Goal: Task Accomplishment & Management: Use online tool/utility

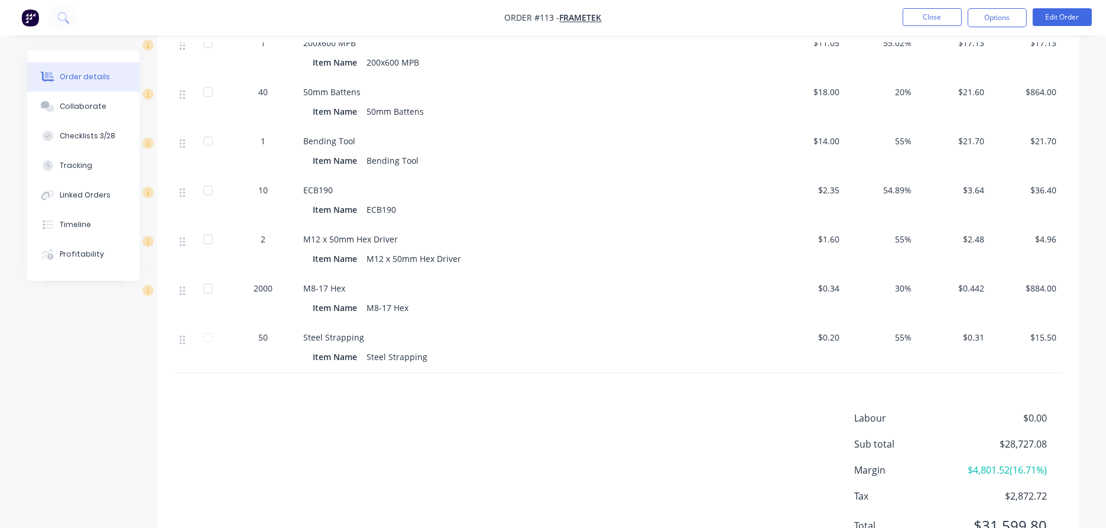
scroll to position [1407, 0]
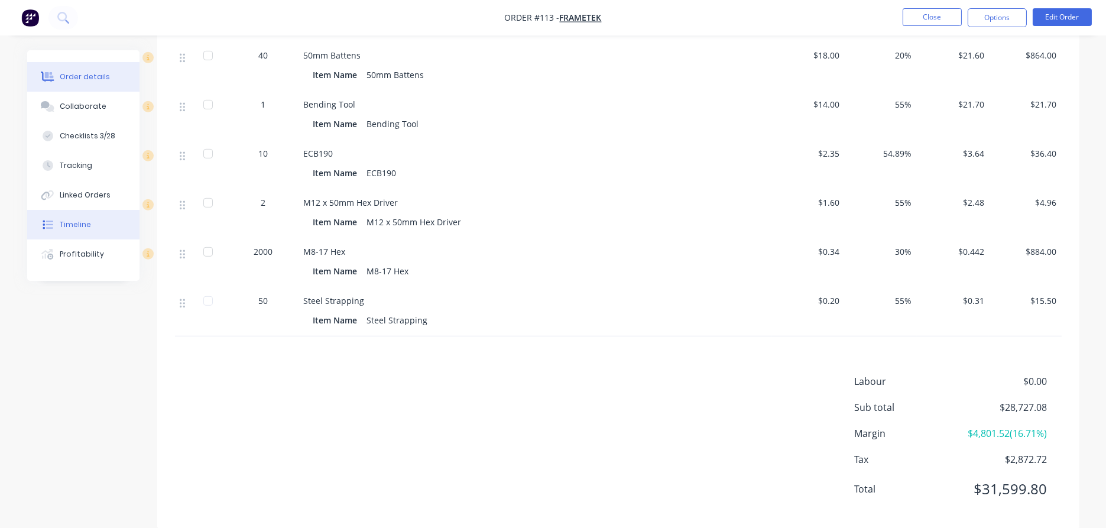
click at [84, 218] on button "Timeline" at bounding box center [83, 225] width 112 height 30
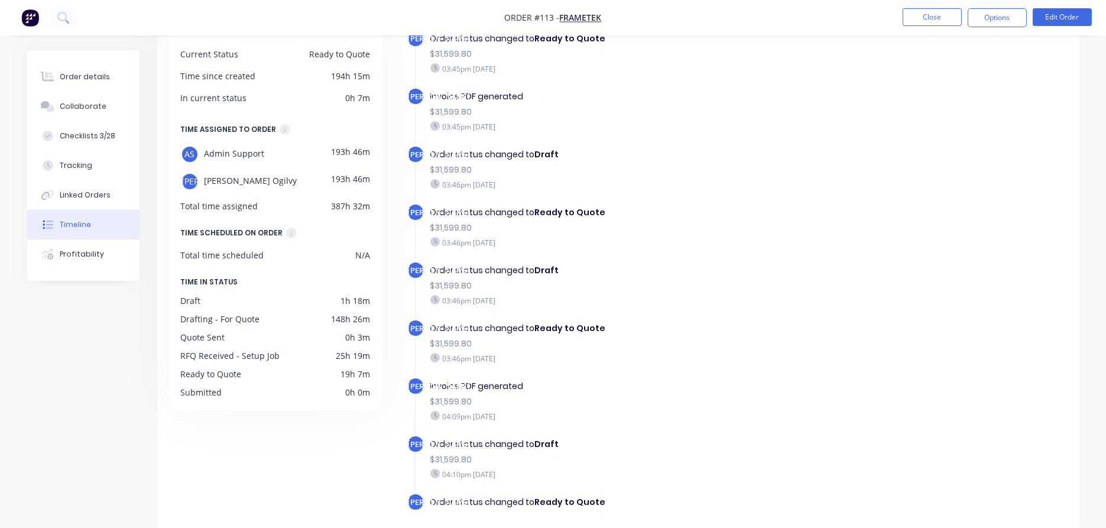
scroll to position [781, 0]
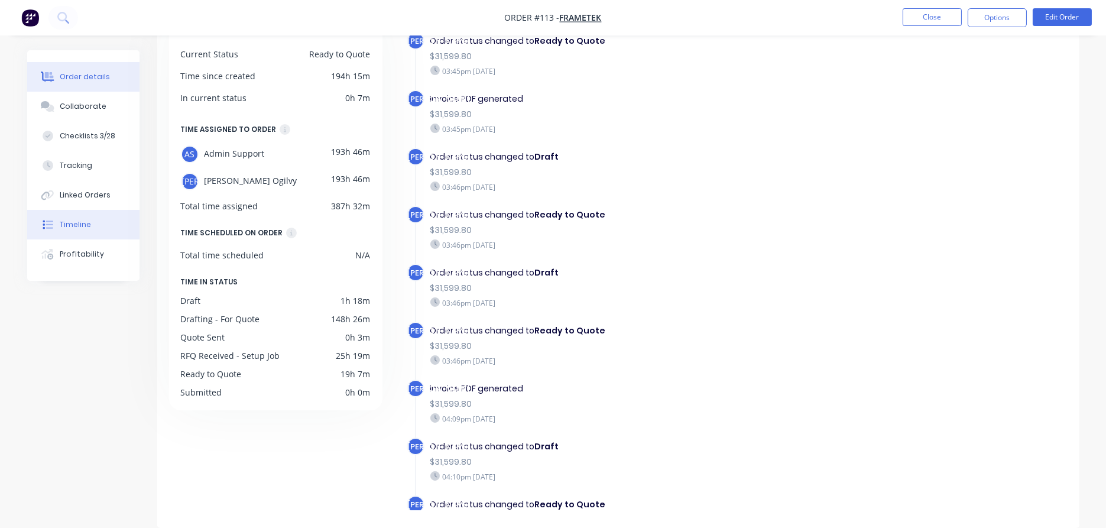
click at [77, 76] on div "Order details" at bounding box center [85, 77] width 50 height 11
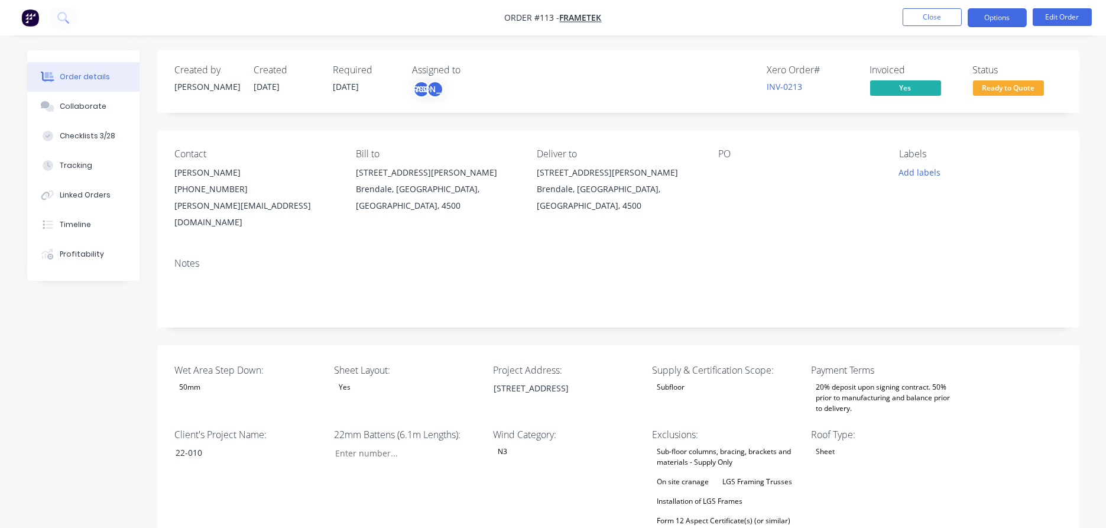
click at [992, 20] on button "Options" at bounding box center [997, 17] width 59 height 19
click at [981, 16] on button "Options" at bounding box center [997, 17] width 59 height 19
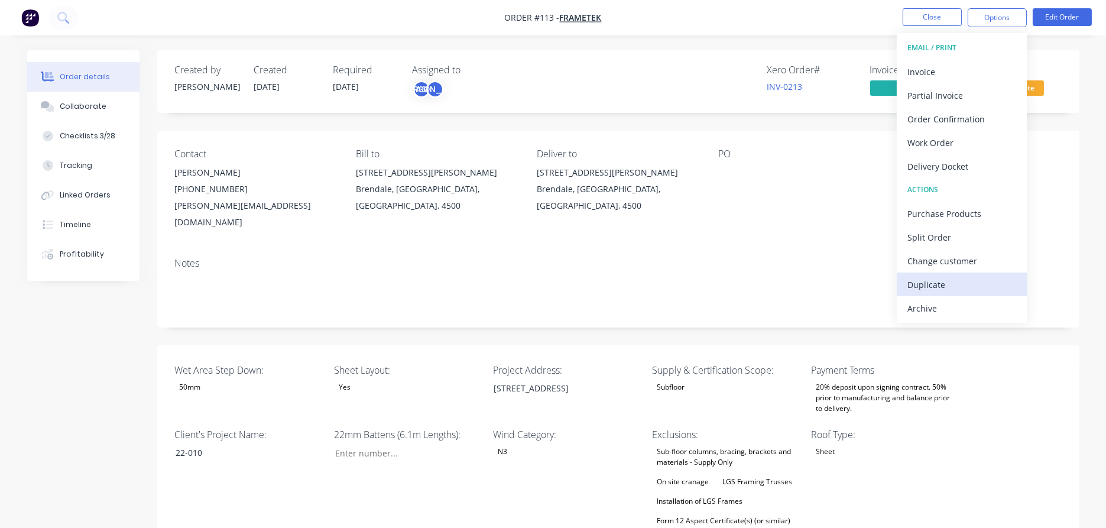
click at [951, 285] on div "Duplicate" at bounding box center [962, 284] width 109 height 17
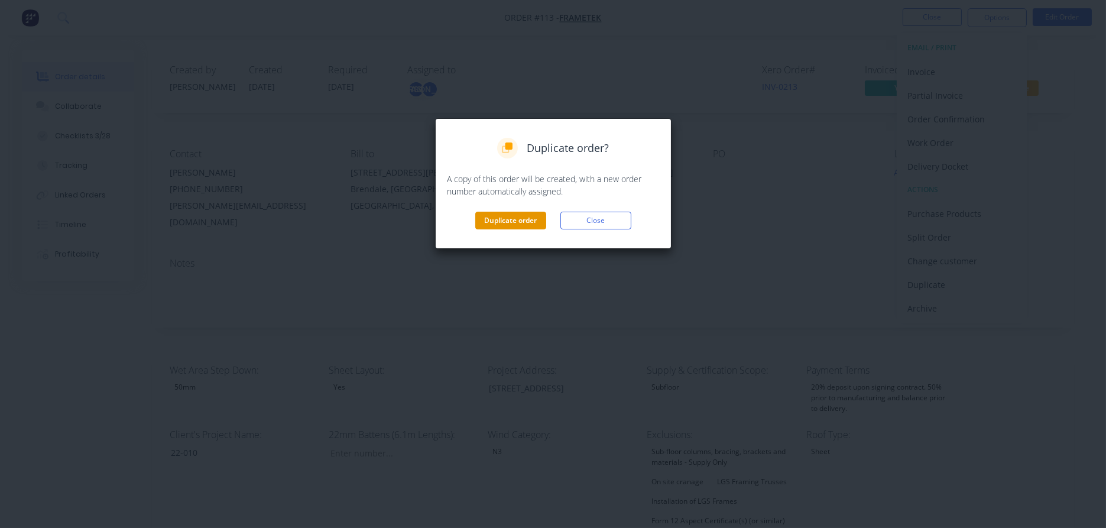
click at [496, 221] on button "Duplicate order" at bounding box center [510, 221] width 71 height 18
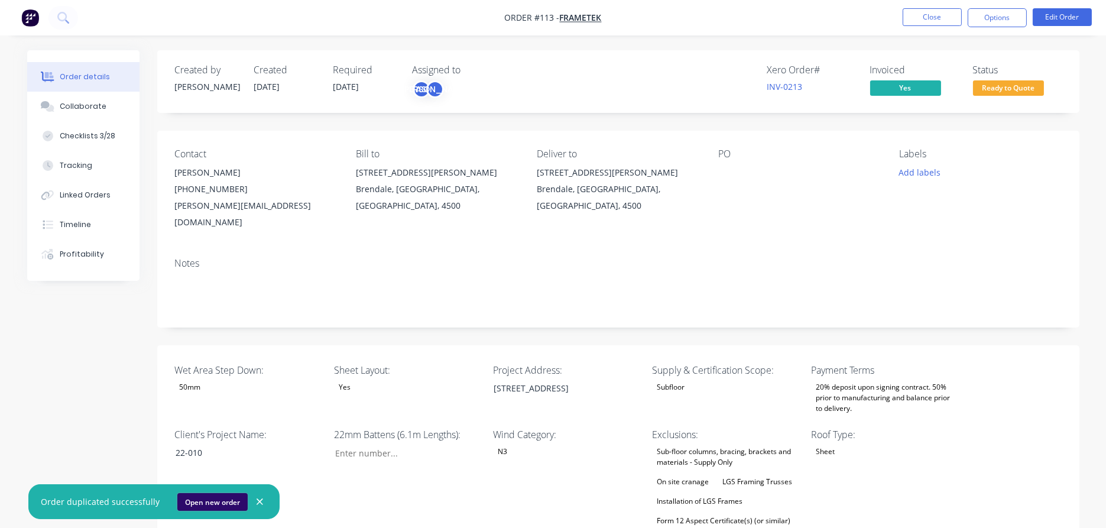
click at [202, 500] on button "Open new order" at bounding box center [212, 502] width 70 height 18
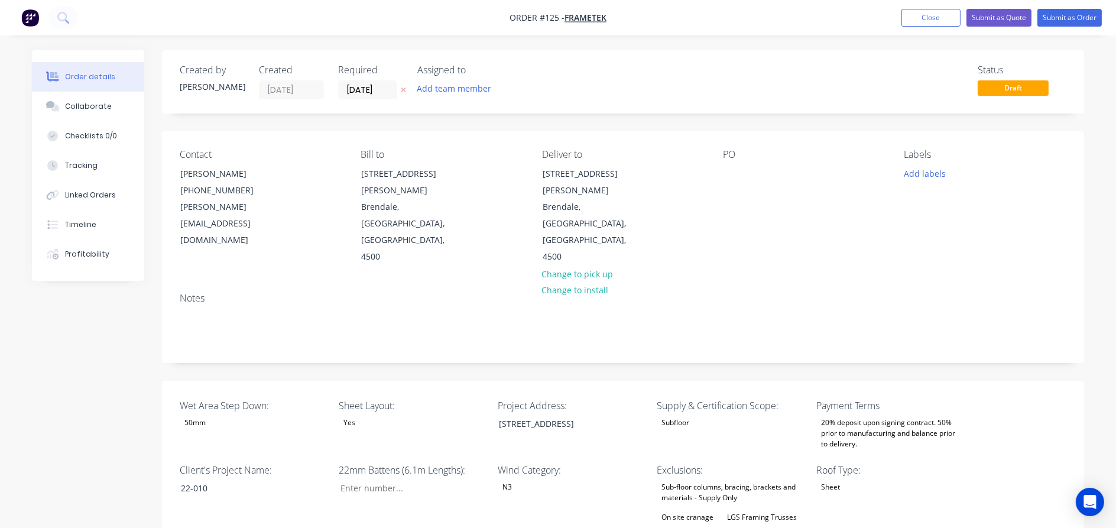
type input "328"
type input "40.0"
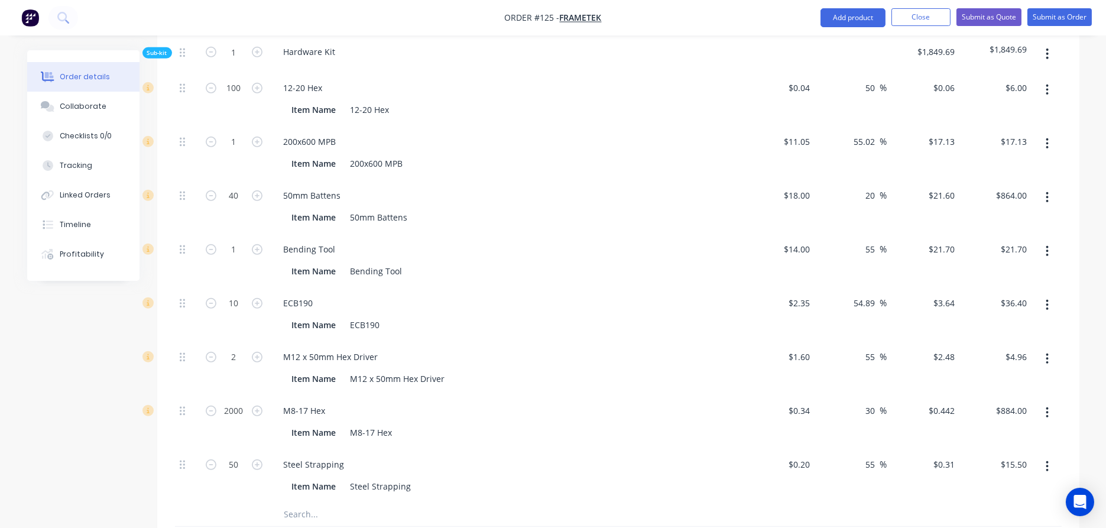
scroll to position [1423, 0]
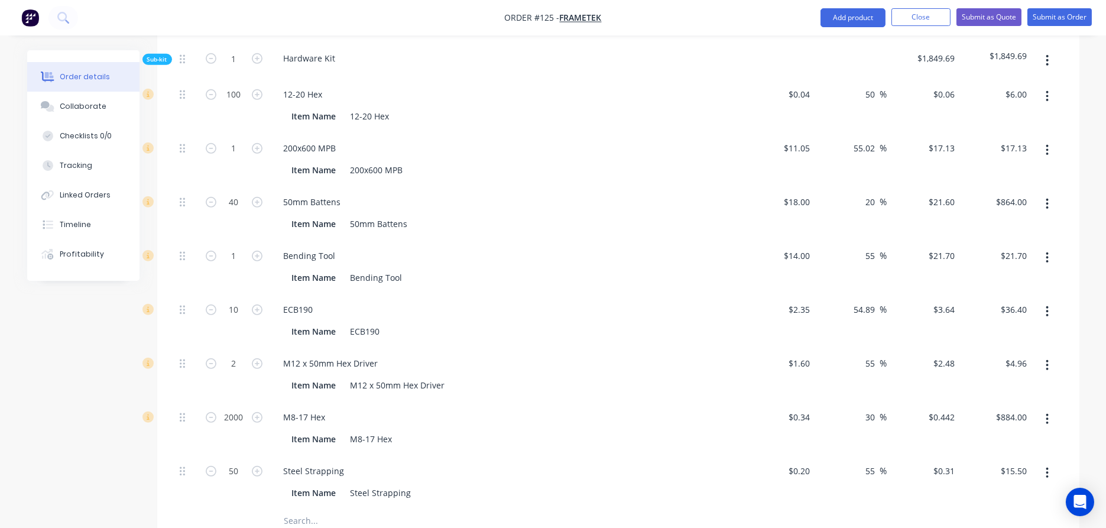
click at [1047, 467] on icon "button" at bounding box center [1047, 473] width 3 height 13
click at [1041, 462] on button "button" at bounding box center [1048, 472] width 28 height 21
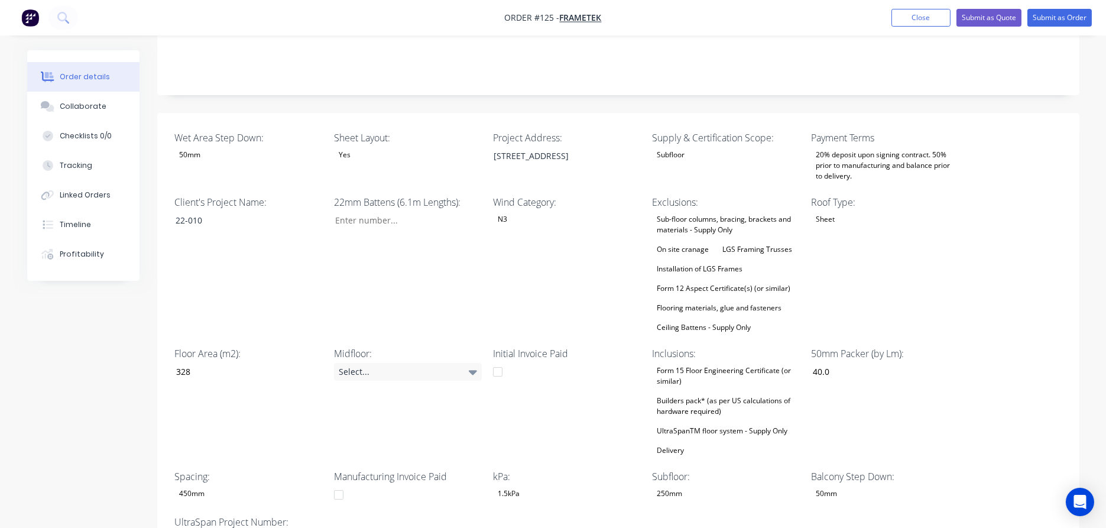
scroll to position [0, 0]
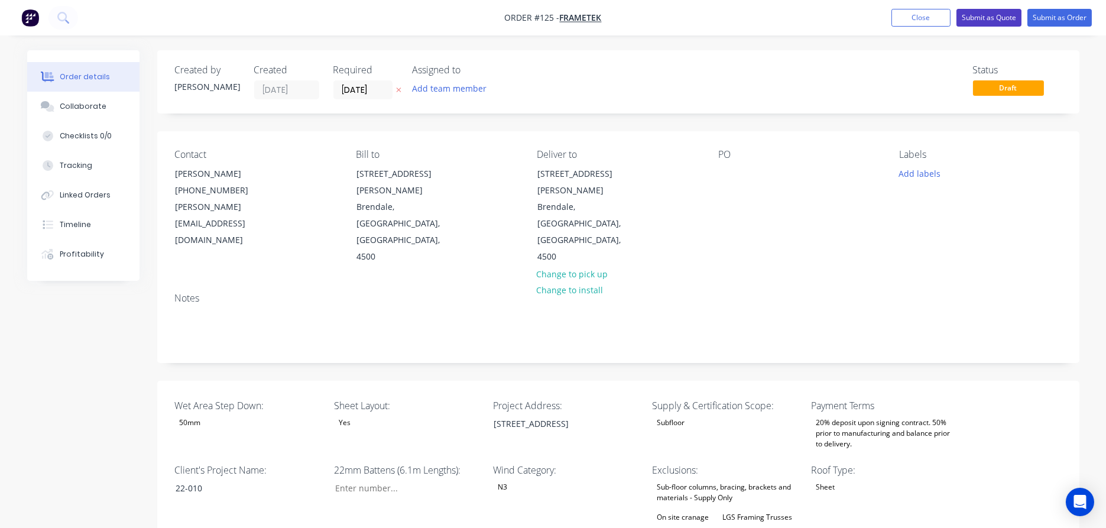
click at [989, 20] on button "Submit as Quote" at bounding box center [989, 18] width 65 height 18
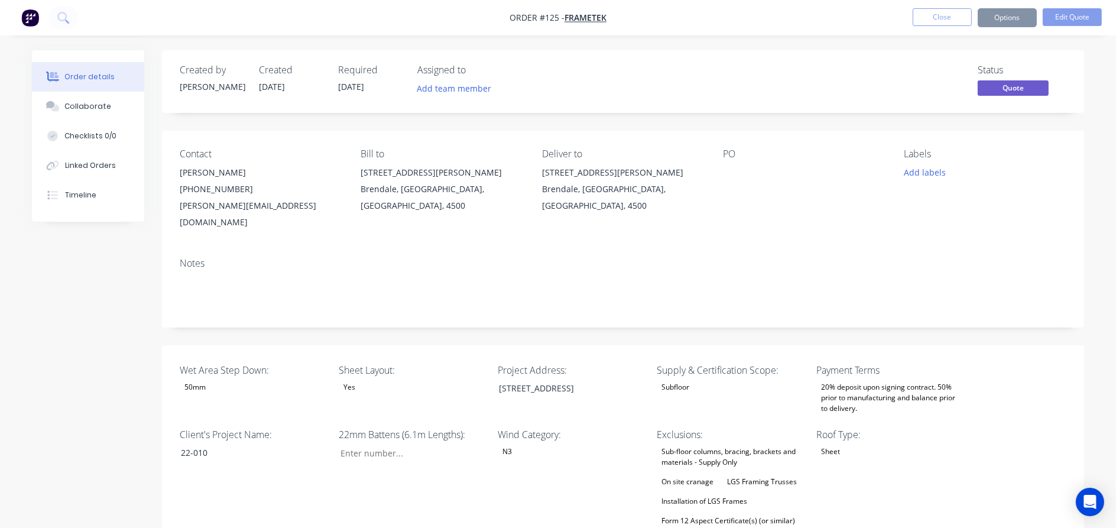
type input "328"
type input "40.0"
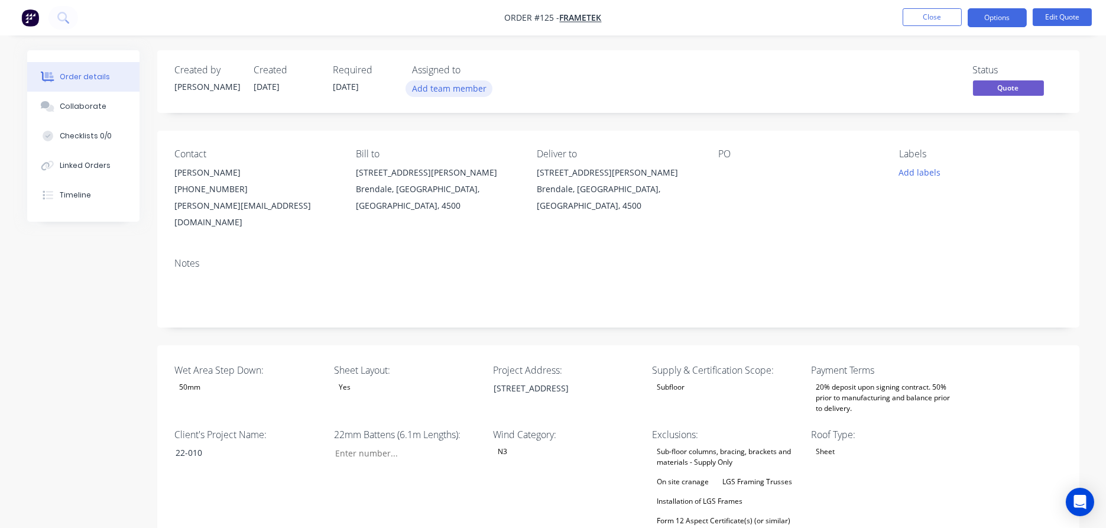
click at [445, 94] on button "Add team member" at bounding box center [449, 88] width 87 height 16
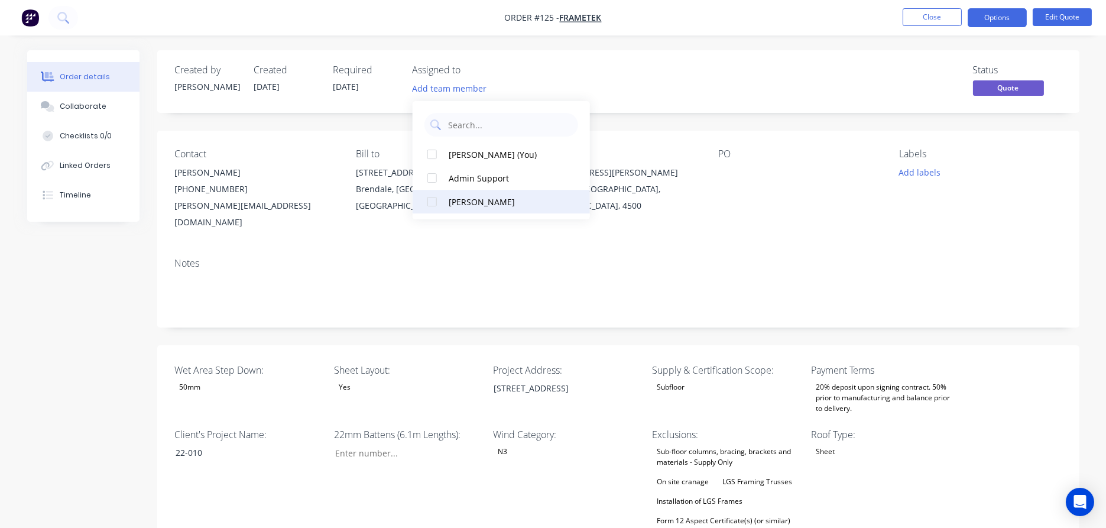
click at [487, 198] on div "[PERSON_NAME]" at bounding box center [508, 202] width 118 height 12
click at [1076, 174] on div "Contact Paul Williamson (07) 3205 5464 paul@frametek.com.au Bill to 9 Johnstone…" at bounding box center [618, 190] width 923 height 118
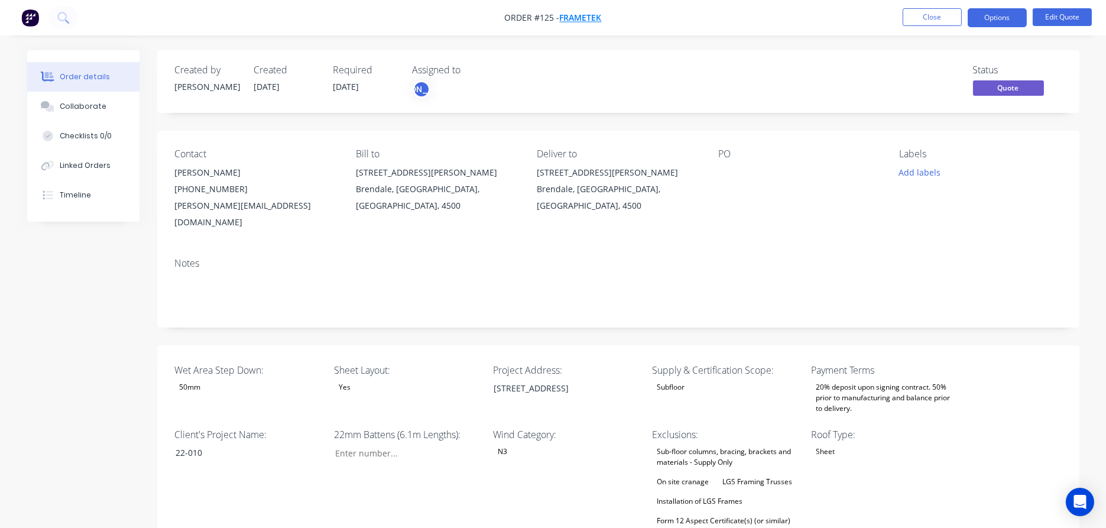
click at [594, 15] on span "Frametek" at bounding box center [581, 17] width 42 height 11
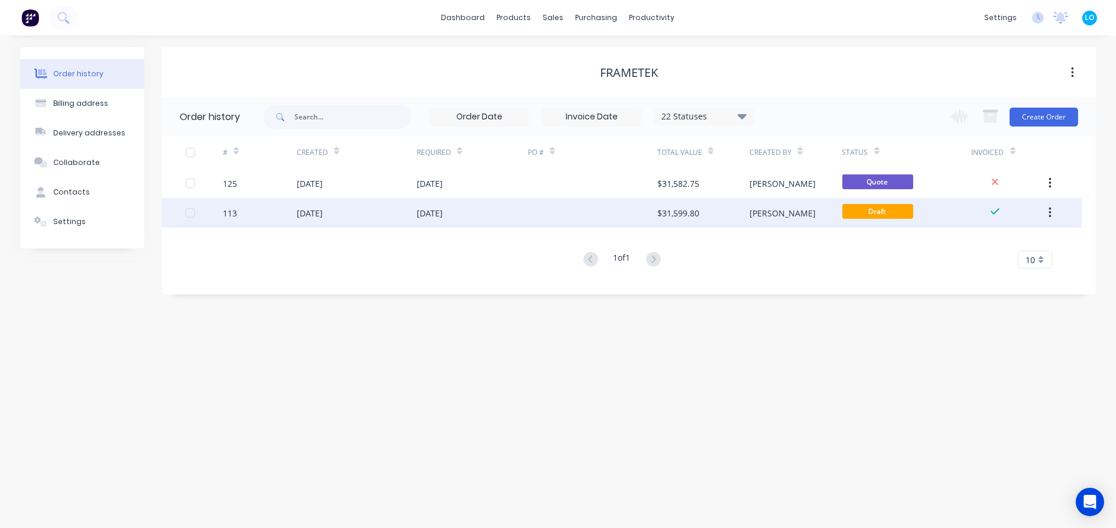
click at [1047, 214] on button "button" at bounding box center [1051, 212] width 28 height 21
click at [1000, 243] on div "Archive" at bounding box center [1008, 243] width 91 height 17
